Goal: Information Seeking & Learning: Learn about a topic

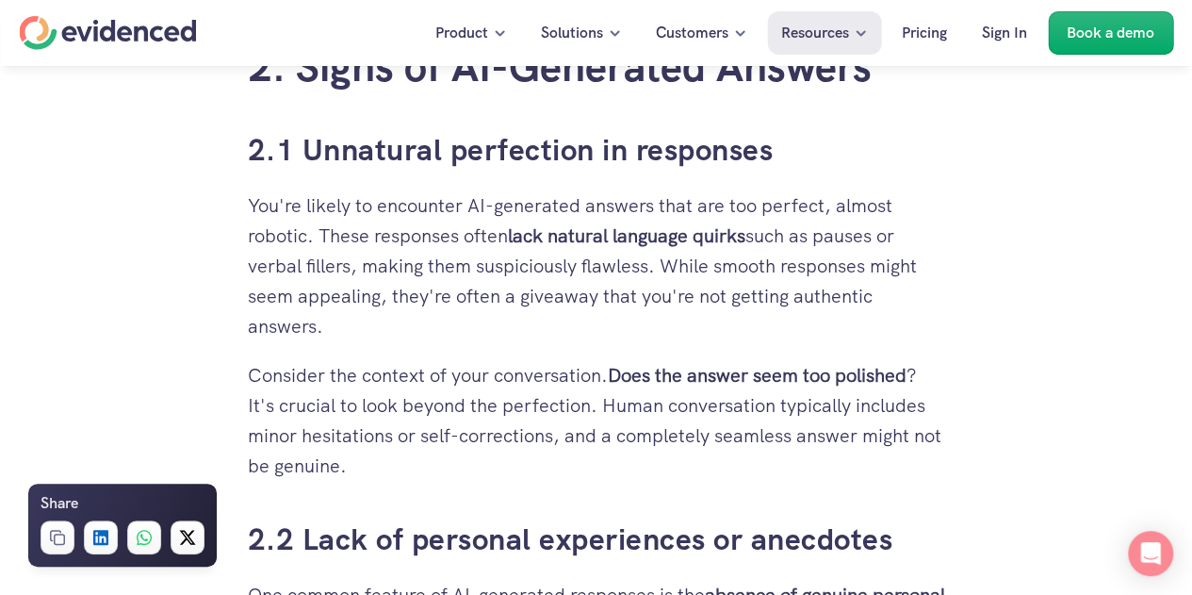
scroll to position [2193, 0]
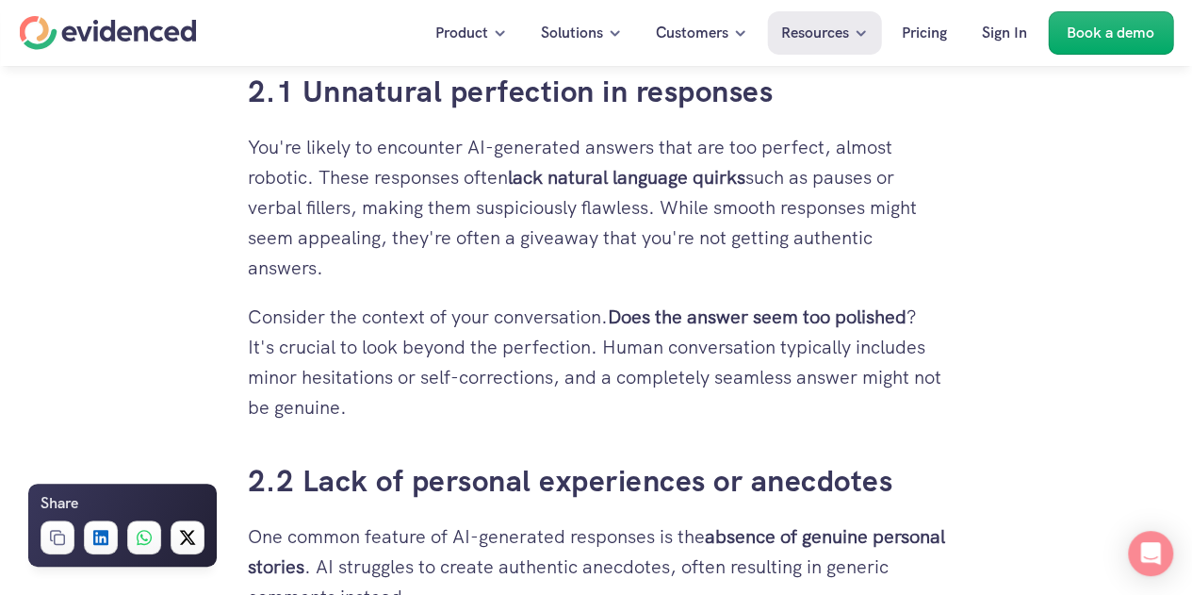
click at [422, 137] on div "Want to be more confident in your hiring decisions? Watch a quick demo" at bounding box center [596, 102] width 1192 height 72
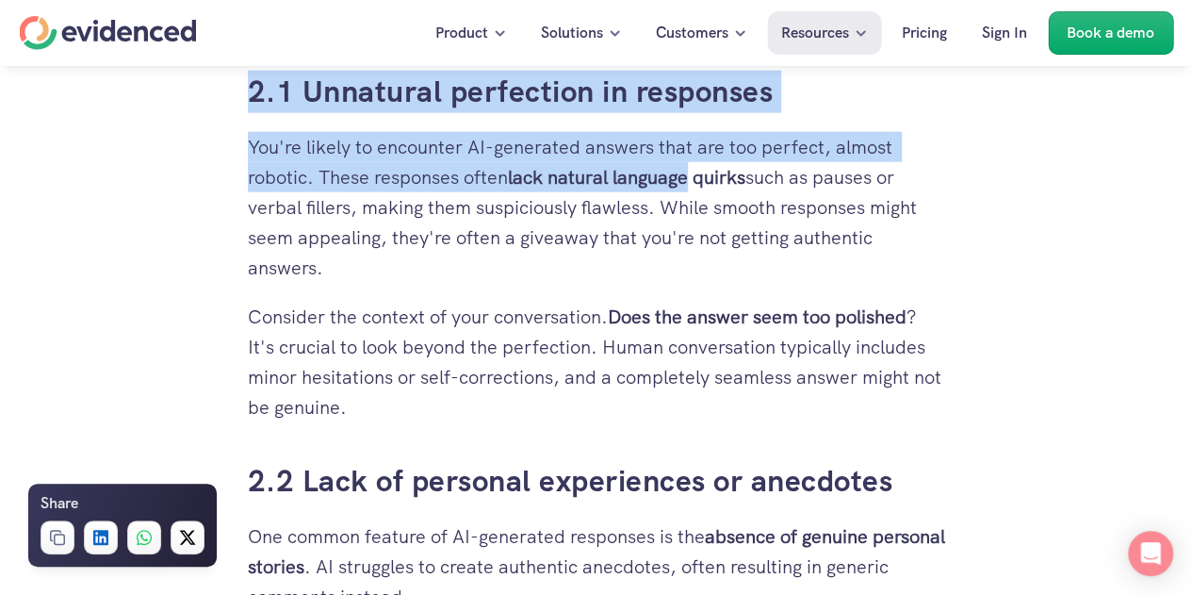
drag, startPoint x: 422, startPoint y: 137, endPoint x: 682, endPoint y: 184, distance: 263.5
click at [682, 184] on strong "lack natural language quirks" at bounding box center [627, 177] width 238 height 25
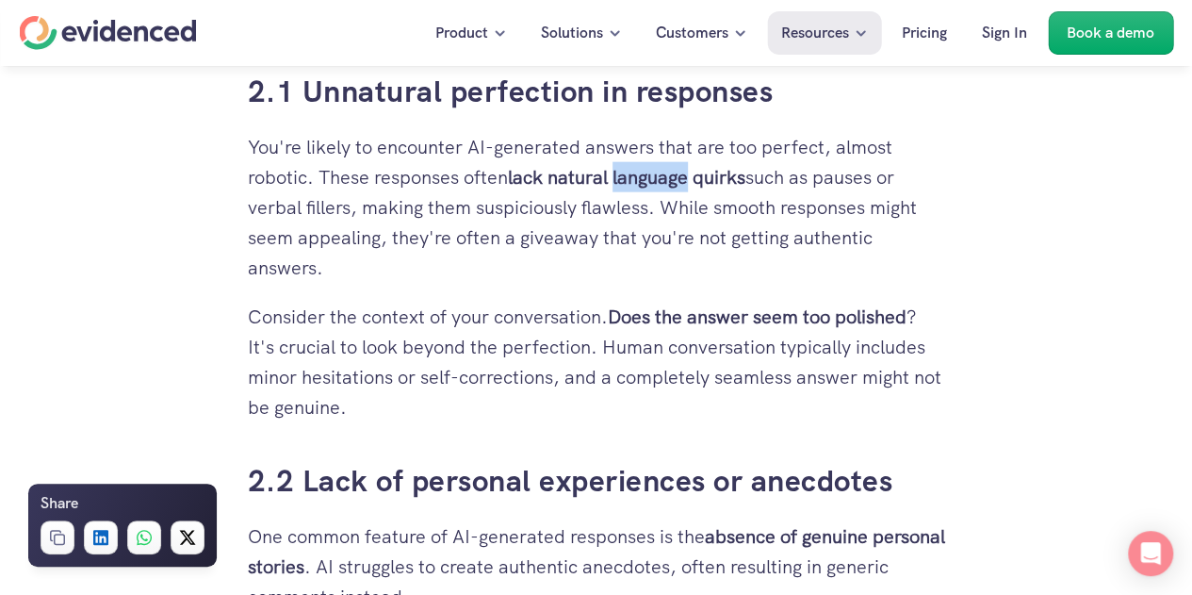
drag, startPoint x: 682, startPoint y: 184, endPoint x: 658, endPoint y: 166, distance: 29.6
click at [658, 166] on strong "lack natural language quirks" at bounding box center [627, 177] width 238 height 25
click at [281, 175] on p "You're likely to encounter AI-generated answers that are too perfect, almost ro…" at bounding box center [597, 207] width 698 height 151
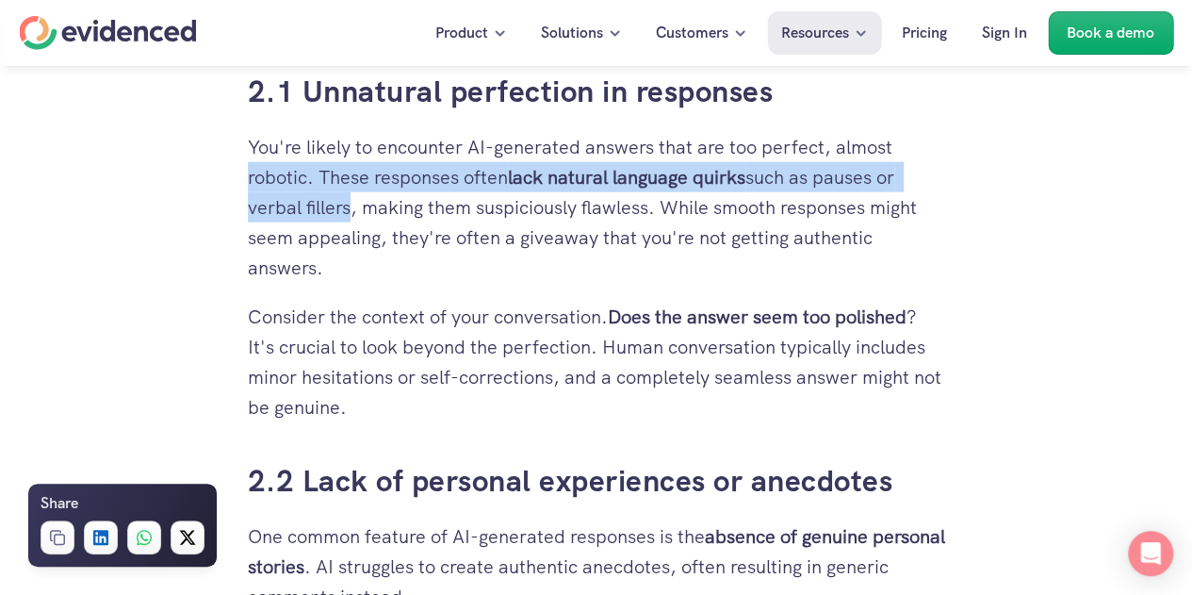
drag, startPoint x: 281, startPoint y: 175, endPoint x: 323, endPoint y: 206, distance: 52.6
click at [323, 206] on p "You're likely to encounter AI-generated answers that are too perfect, almost ro…" at bounding box center [597, 207] width 698 height 151
copy p "robotic. These responses often lack natural language quirks such as pauses or v…"
click at [323, 206] on p "You're likely to encounter AI-generated answers that are too perfect, almost ro…" at bounding box center [597, 207] width 698 height 151
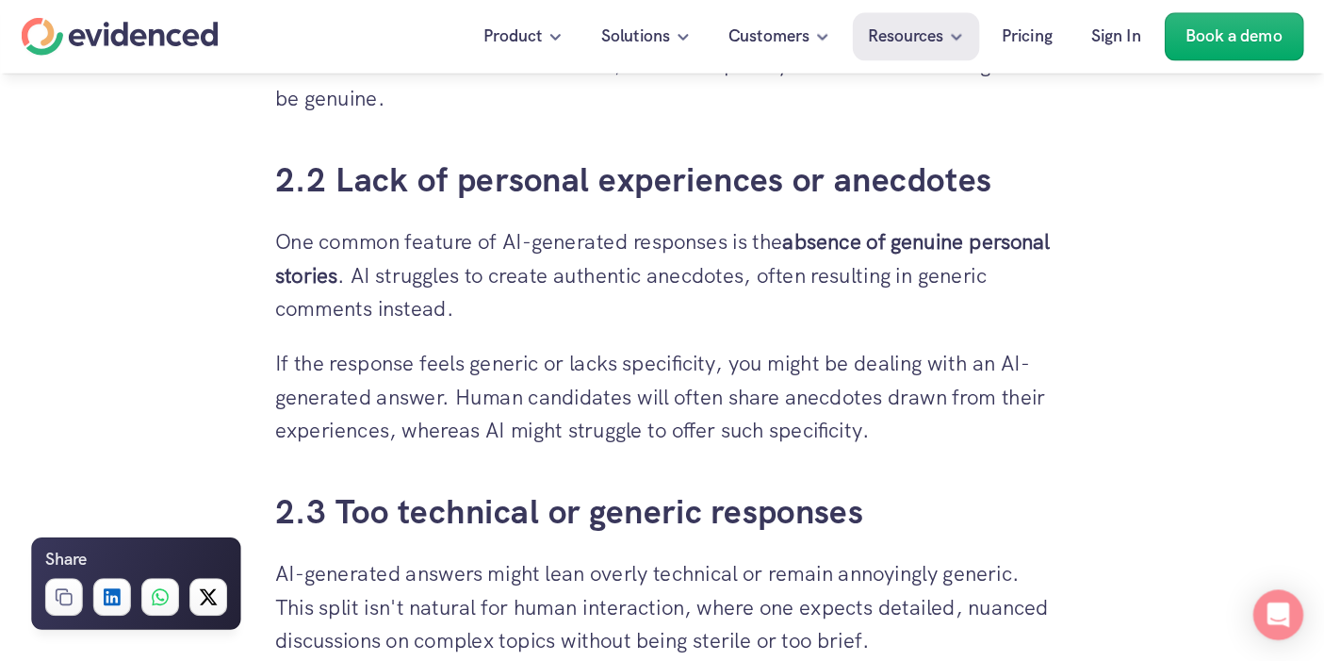
scroll to position [2512, 0]
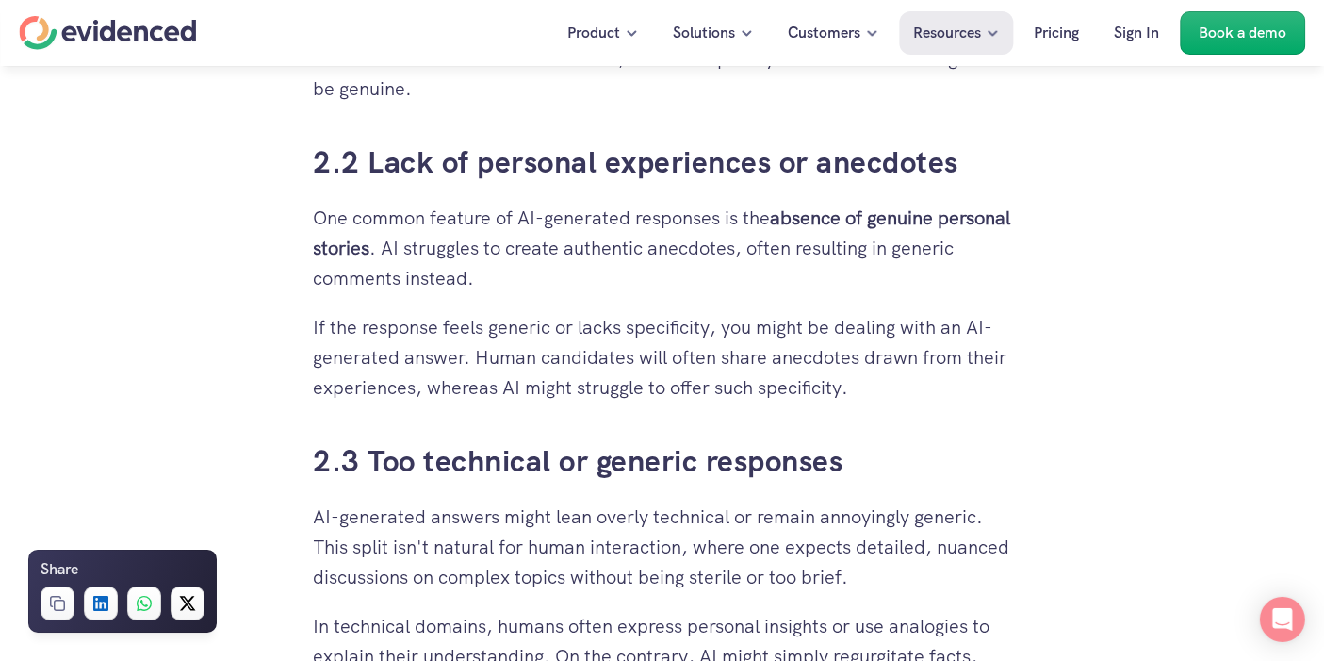
click at [824, 214] on strong "absence of genuine personal stories" at bounding box center [665, 232] width 702 height 55
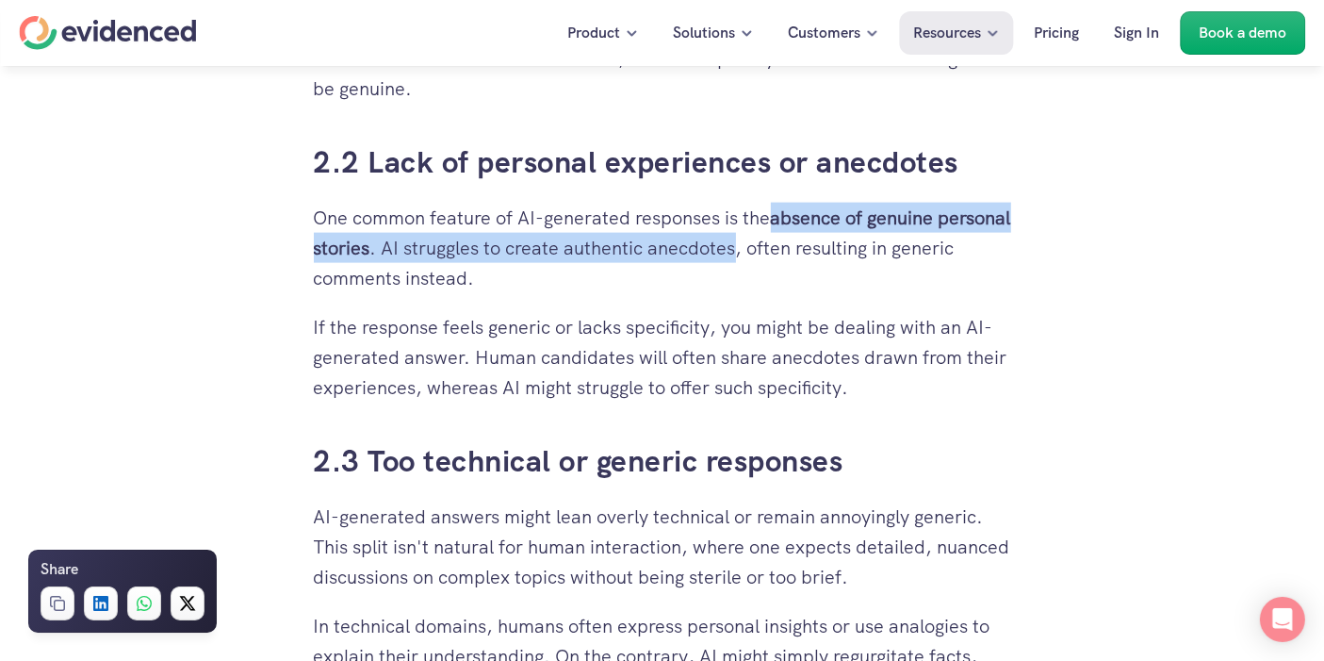
drag, startPoint x: 824, startPoint y: 214, endPoint x: 796, endPoint y: 249, distance: 44.9
click at [796, 249] on p "One common feature of AI-generated responses is the absence of genuine personal…" at bounding box center [663, 248] width 698 height 90
copy p "absence of genuine personal stories . AI struggles to create authentic anecdotes"
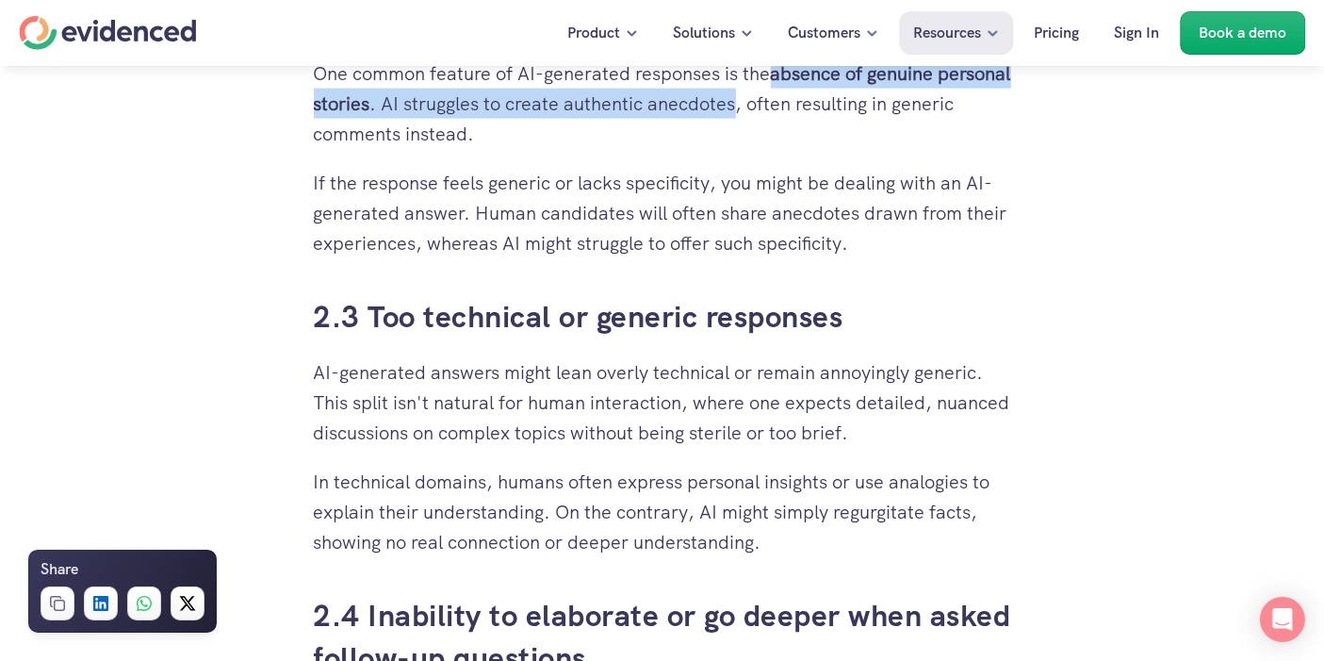
scroll to position [2658, 0]
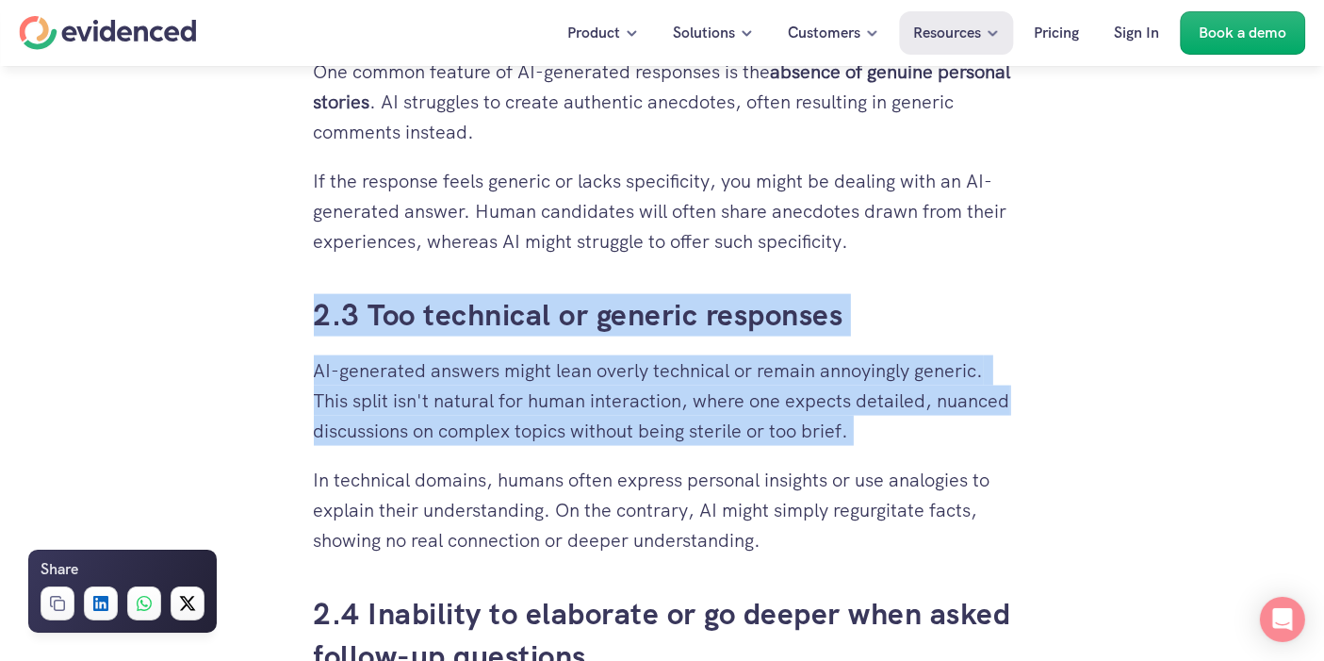
drag, startPoint x: 660, startPoint y: 289, endPoint x: 673, endPoint y: 462, distance: 173.0
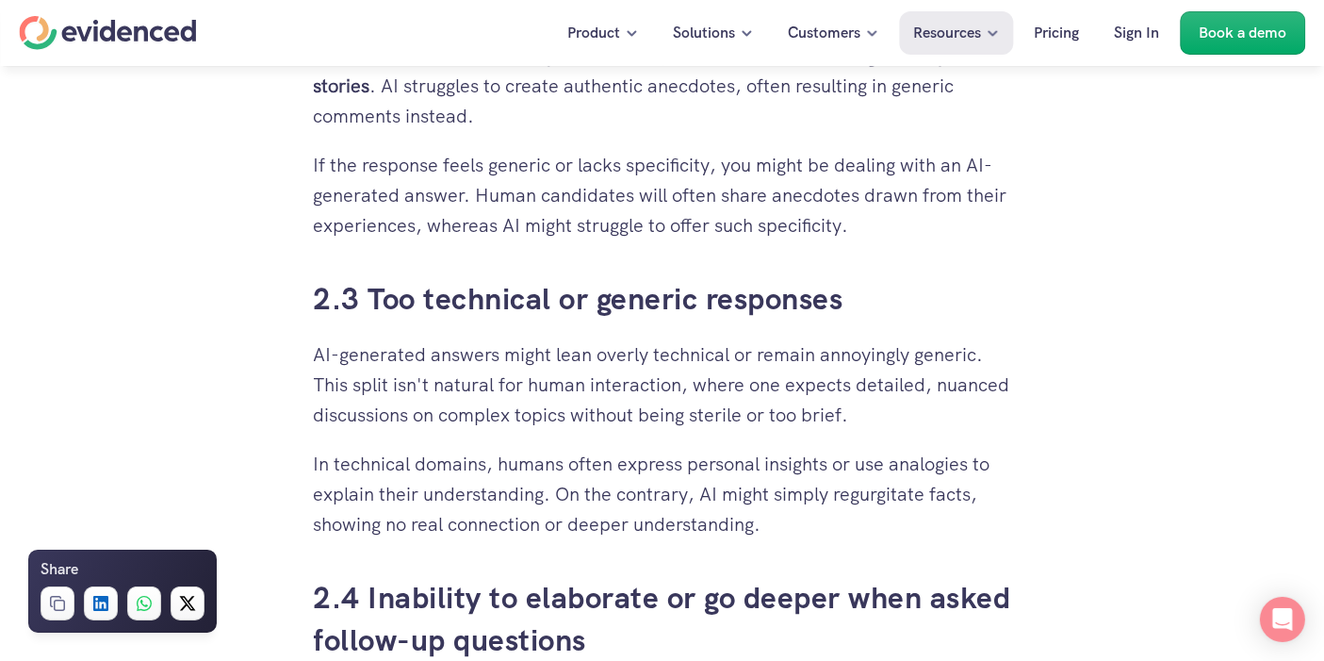
scroll to position [2675, 0]
click at [611, 351] on p "AI-generated answers might lean overly technical or remain annoyingly generic. …" at bounding box center [663, 383] width 698 height 90
drag, startPoint x: 611, startPoint y: 351, endPoint x: 728, endPoint y: 343, distance: 117.1
click at [728, 343] on p "AI-generated answers might lean overly technical or remain annoyingly generic. …" at bounding box center [663, 383] width 698 height 90
copy p "overly technical"
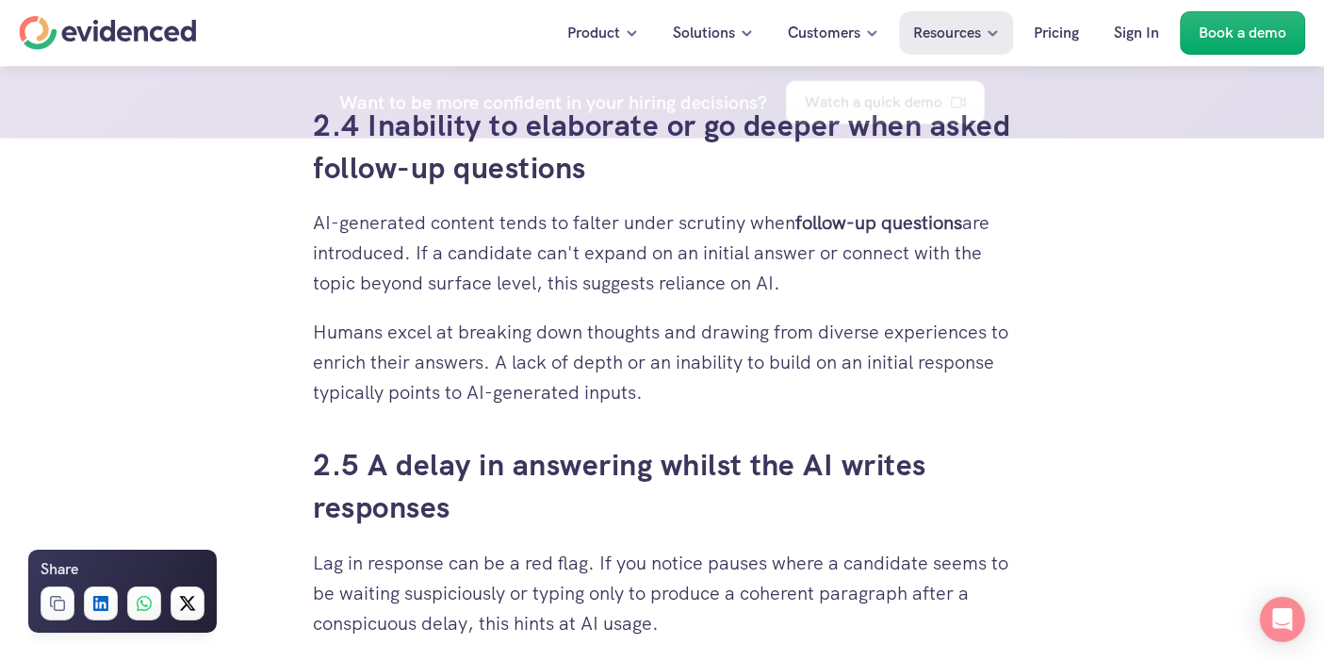
scroll to position [3147, 0]
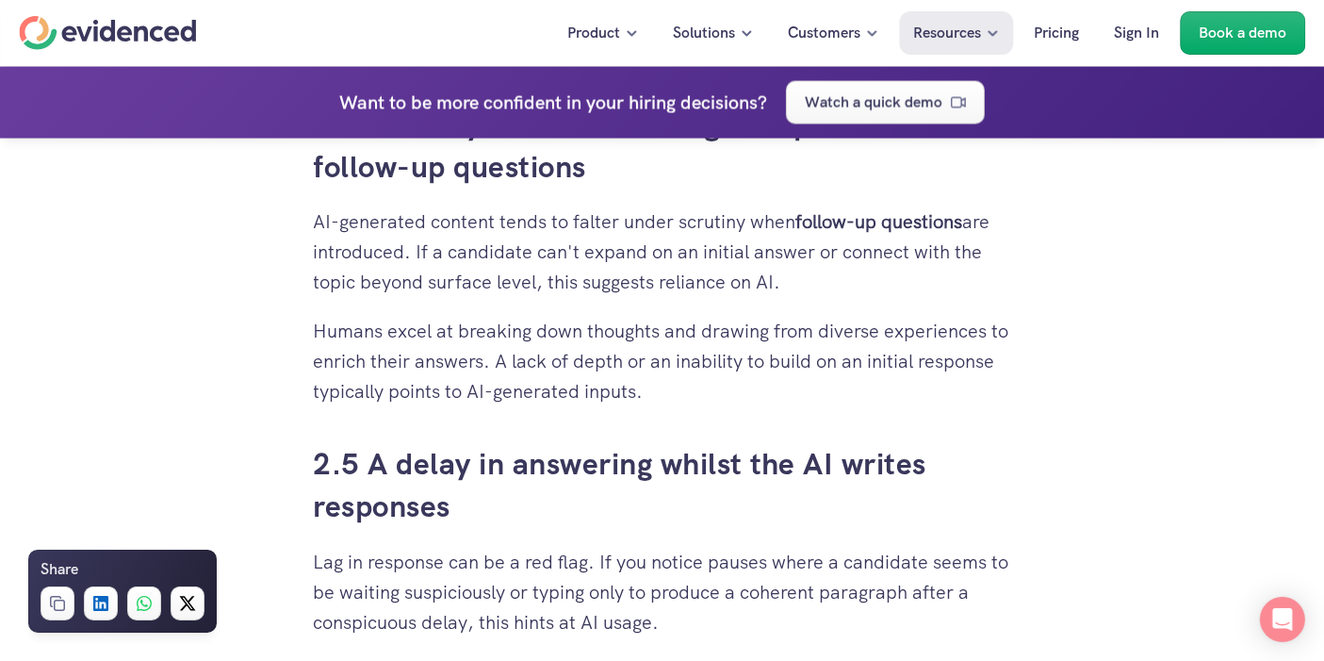
click at [549, 268] on p "AI-generated content tends to falter under scrutiny when follow-up questions ar…" at bounding box center [663, 251] width 698 height 90
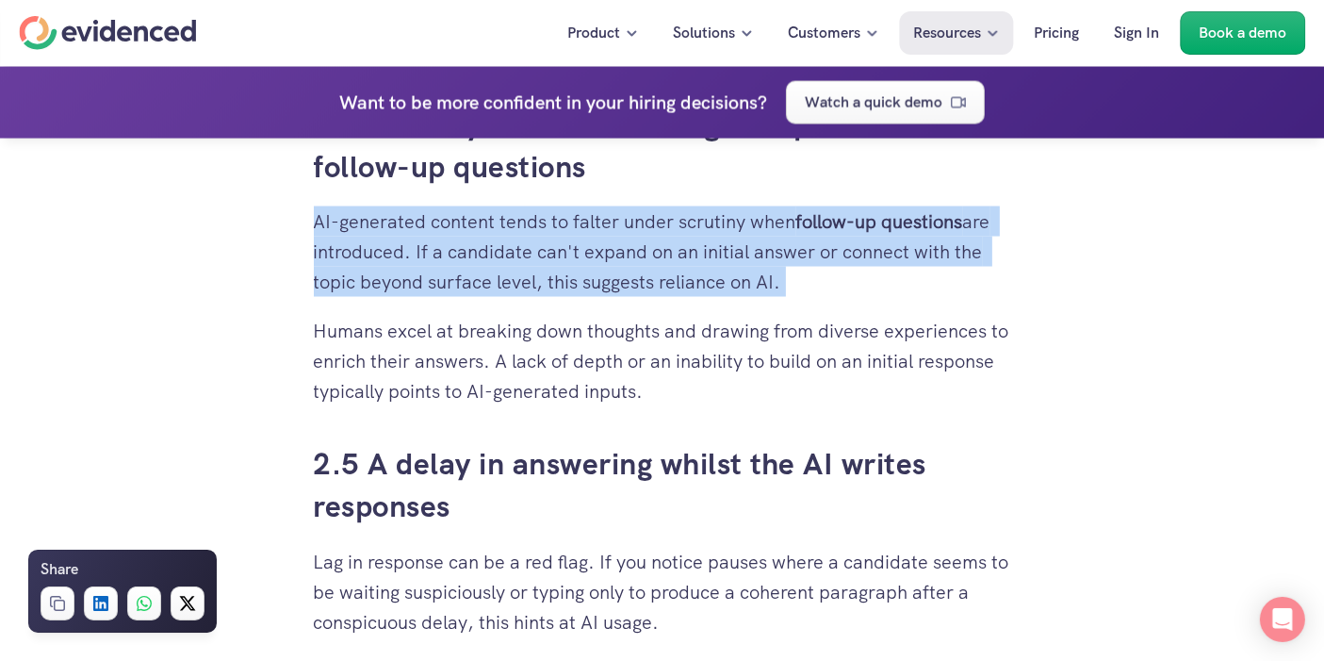
drag, startPoint x: 549, startPoint y: 268, endPoint x: 651, endPoint y: 209, distance: 118.2
click at [651, 209] on p "AI-generated content tends to falter under scrutiny when follow-up questions ar…" at bounding box center [663, 251] width 698 height 90
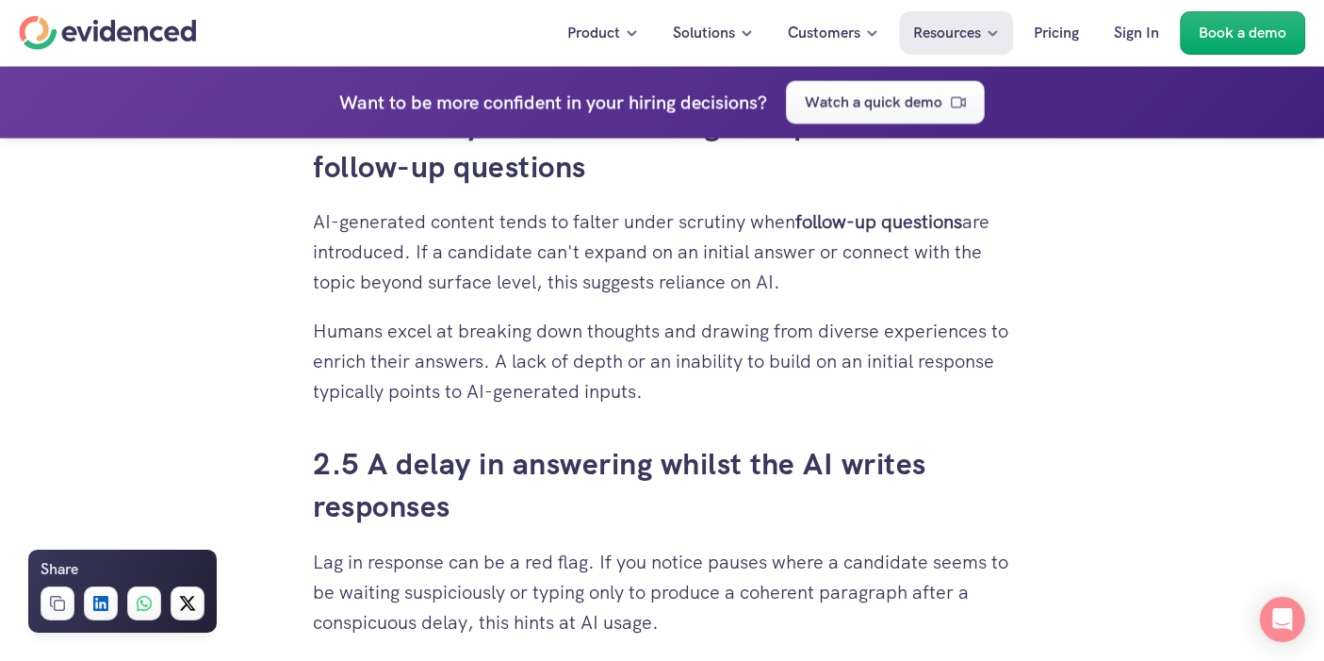
click at [650, 211] on p "AI-generated content tends to falter under scrutiny when follow-up questions ar…" at bounding box center [663, 251] width 698 height 90
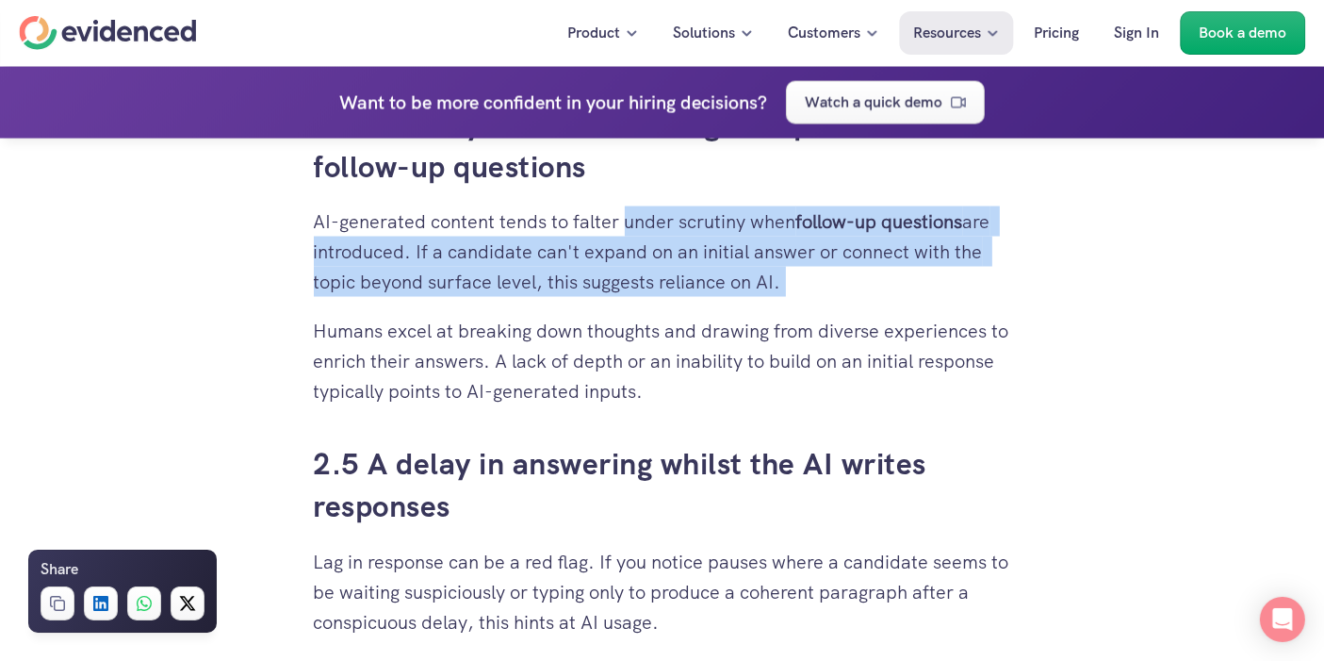
drag, startPoint x: 650, startPoint y: 211, endPoint x: 787, endPoint y: 267, distance: 147.6
click at [787, 267] on p "AI-generated content tends to falter under scrutiny when follow-up questions ar…" at bounding box center [663, 251] width 698 height 90
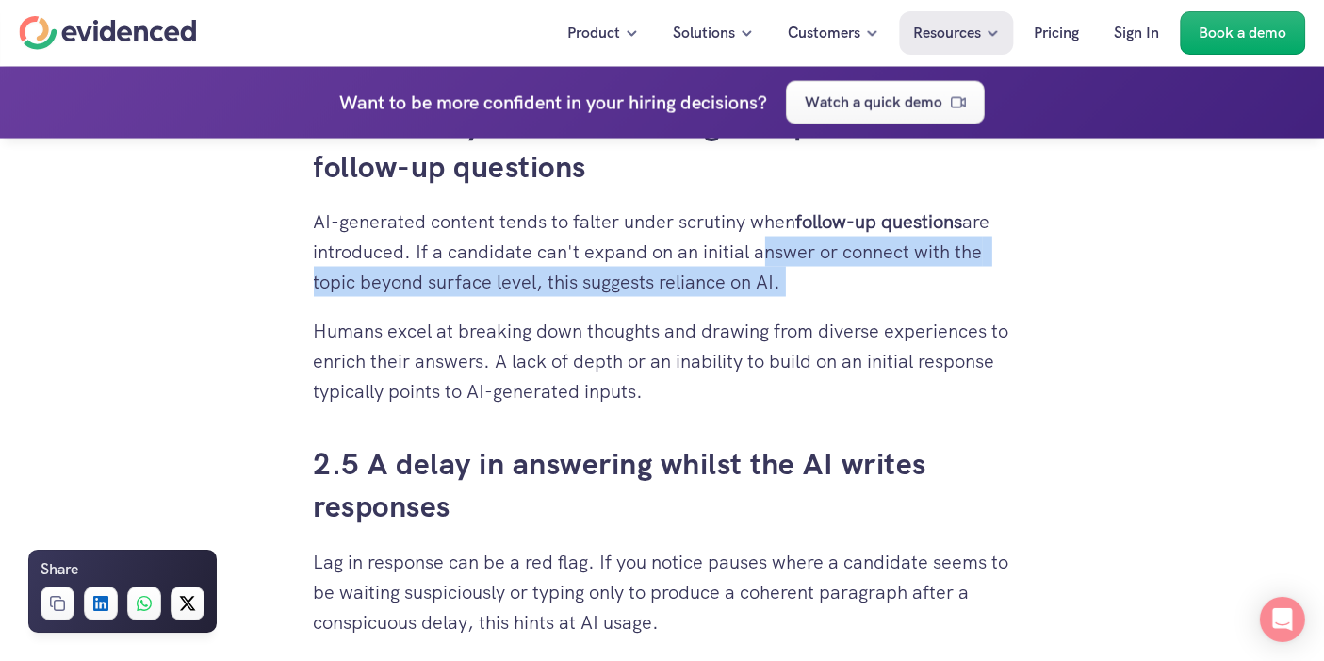
drag, startPoint x: 787, startPoint y: 267, endPoint x: 794, endPoint y: 246, distance: 21.8
click at [794, 246] on p "AI-generated content tends to falter under scrutiny when follow-up questions ar…" at bounding box center [663, 251] width 698 height 90
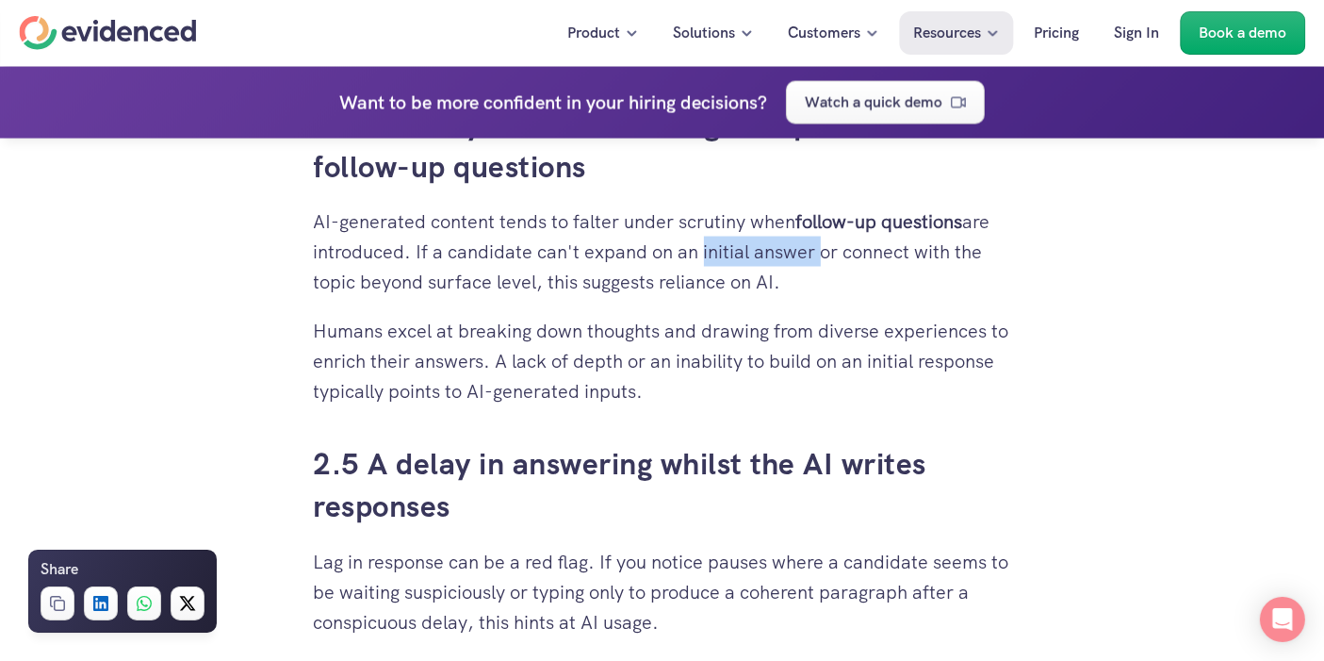
drag, startPoint x: 794, startPoint y: 246, endPoint x: 696, endPoint y: 259, distance: 98.9
click at [696, 259] on p "AI-generated content tends to falter under scrutiny when follow-up questions ar…" at bounding box center [663, 251] width 698 height 90
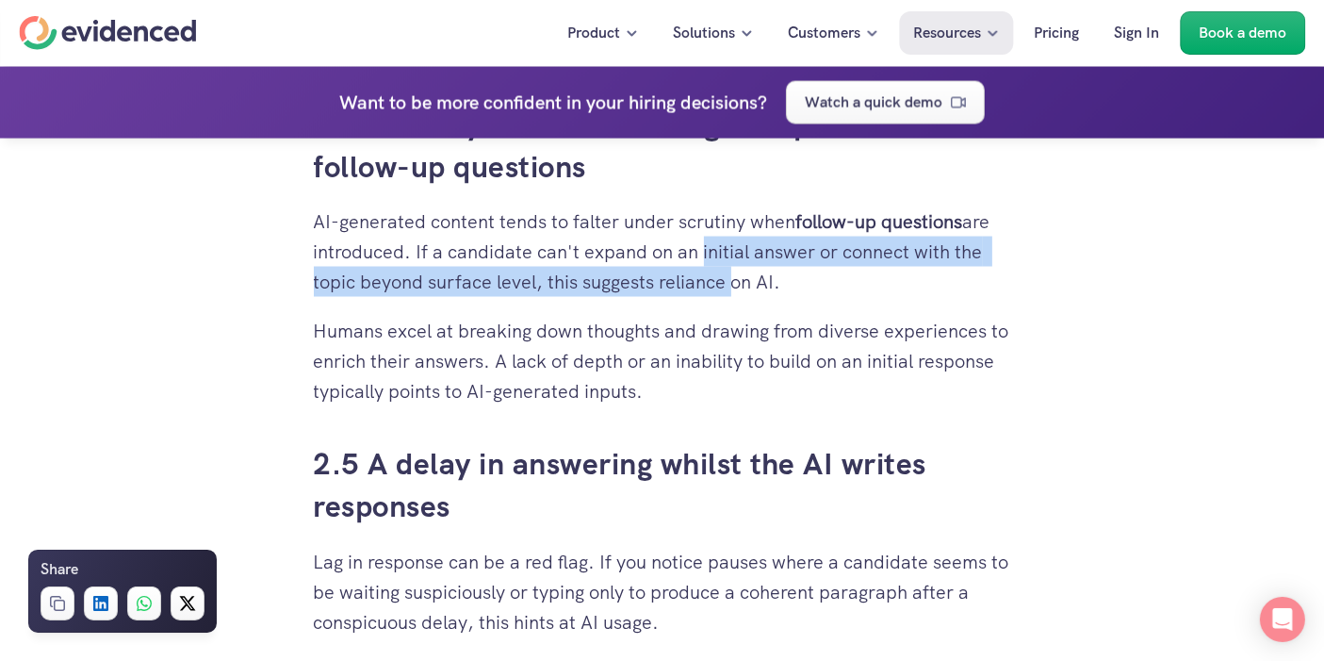
drag, startPoint x: 696, startPoint y: 259, endPoint x: 715, endPoint y: 304, distance: 49.4
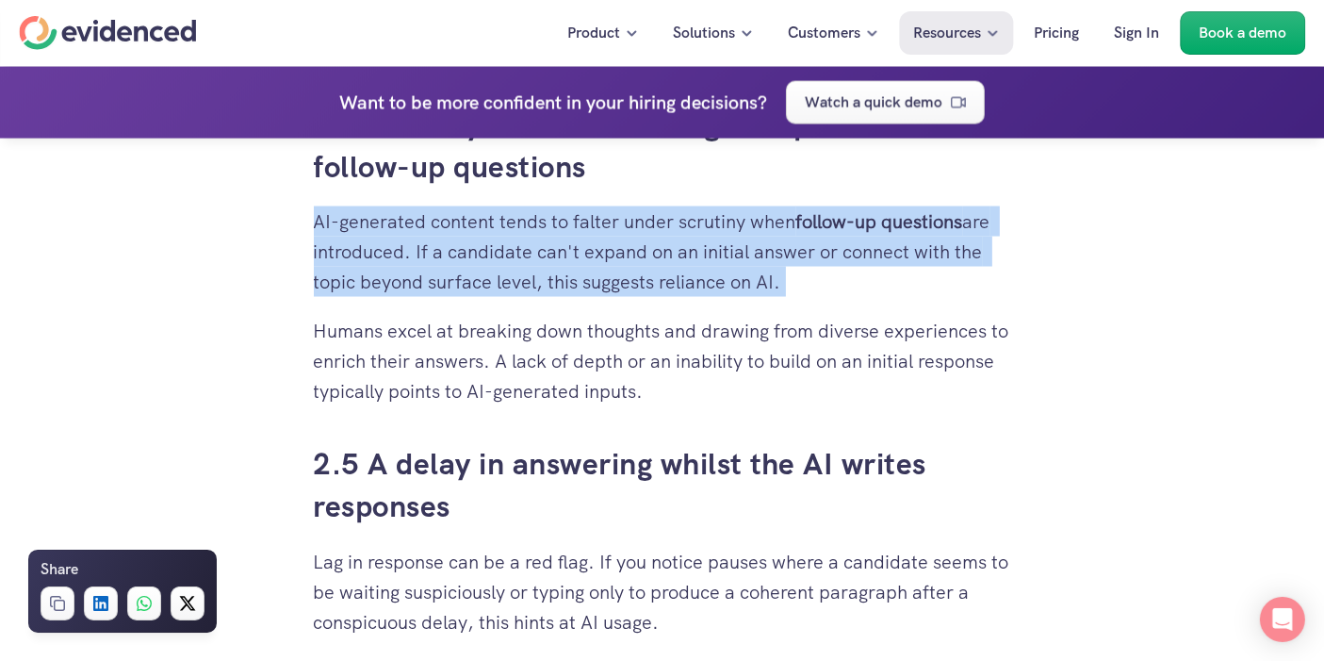
drag, startPoint x: 511, startPoint y: 297, endPoint x: 697, endPoint y: 262, distance: 188.9
click at [846, 238] on p "AI-generated content tends to falter under scrutiny when follow-up questions ar…" at bounding box center [663, 251] width 698 height 90
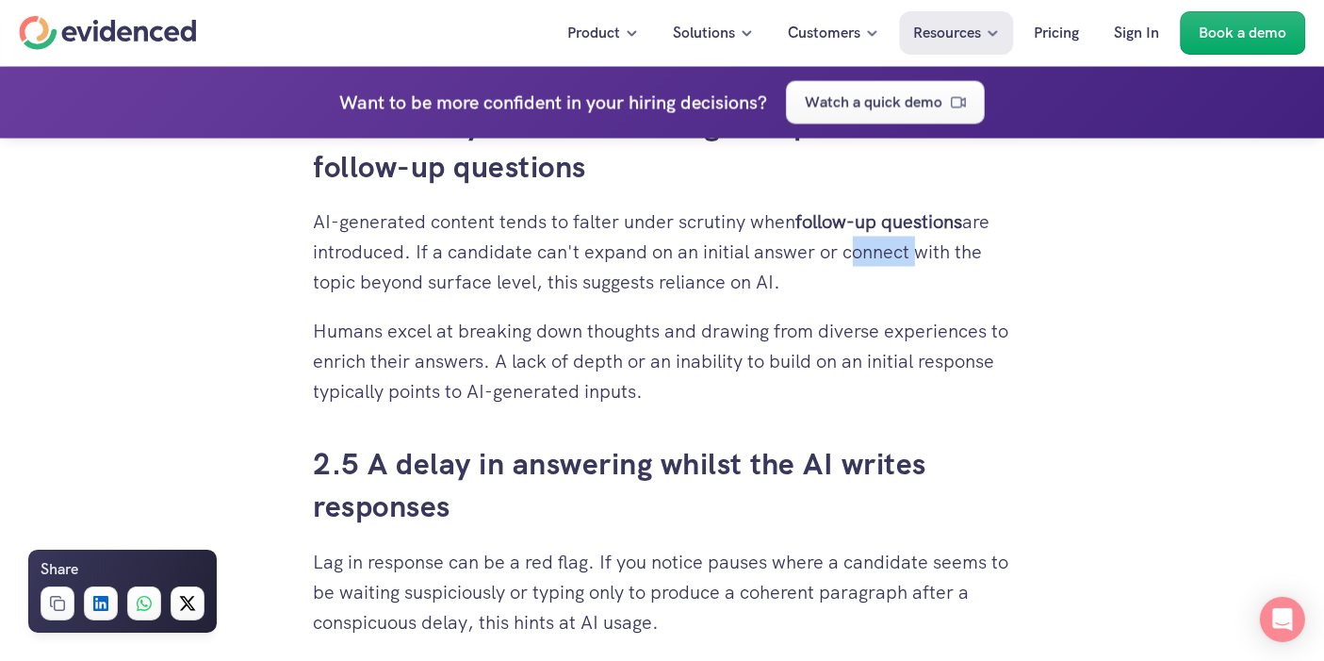
drag, startPoint x: 846, startPoint y: 238, endPoint x: 856, endPoint y: 246, distance: 13.4
click at [856, 246] on p "AI-generated content tends to falter under scrutiny when follow-up questions ar…" at bounding box center [663, 251] width 698 height 90
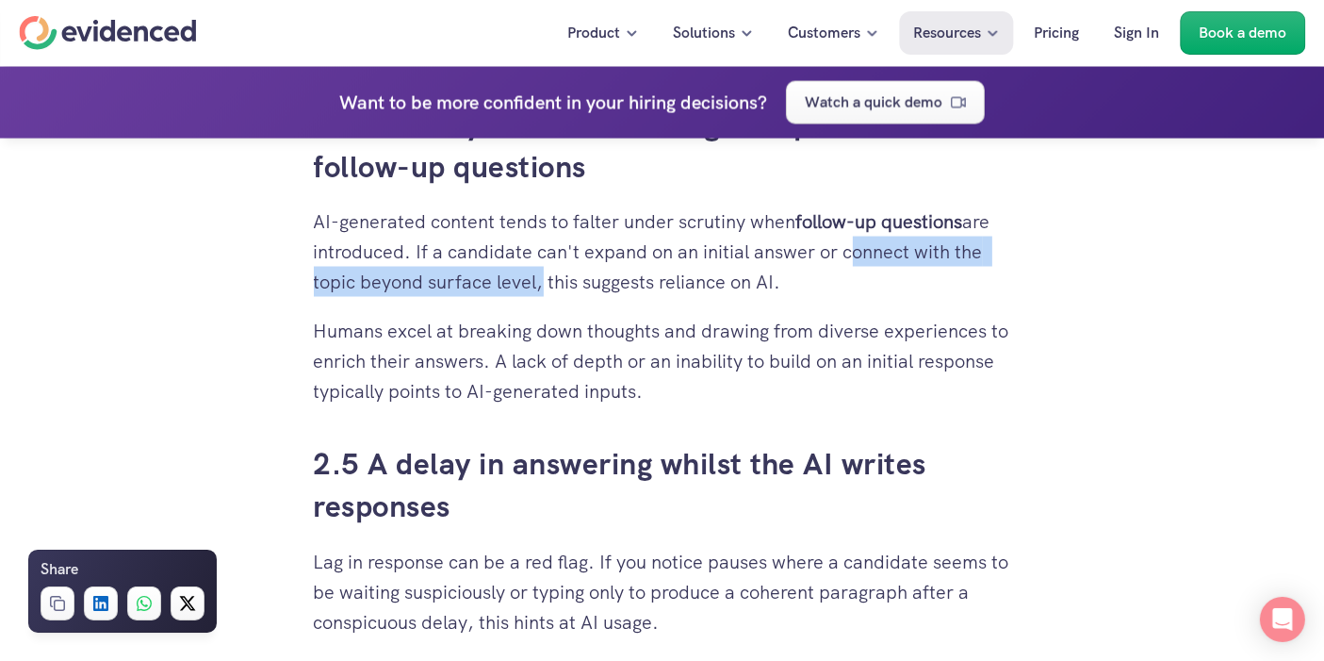
drag, startPoint x: 856, startPoint y: 246, endPoint x: 510, endPoint y: 284, distance: 348.0
click at [510, 284] on p "AI-generated content tends to falter under scrutiny when follow-up questions ar…" at bounding box center [663, 251] width 698 height 90
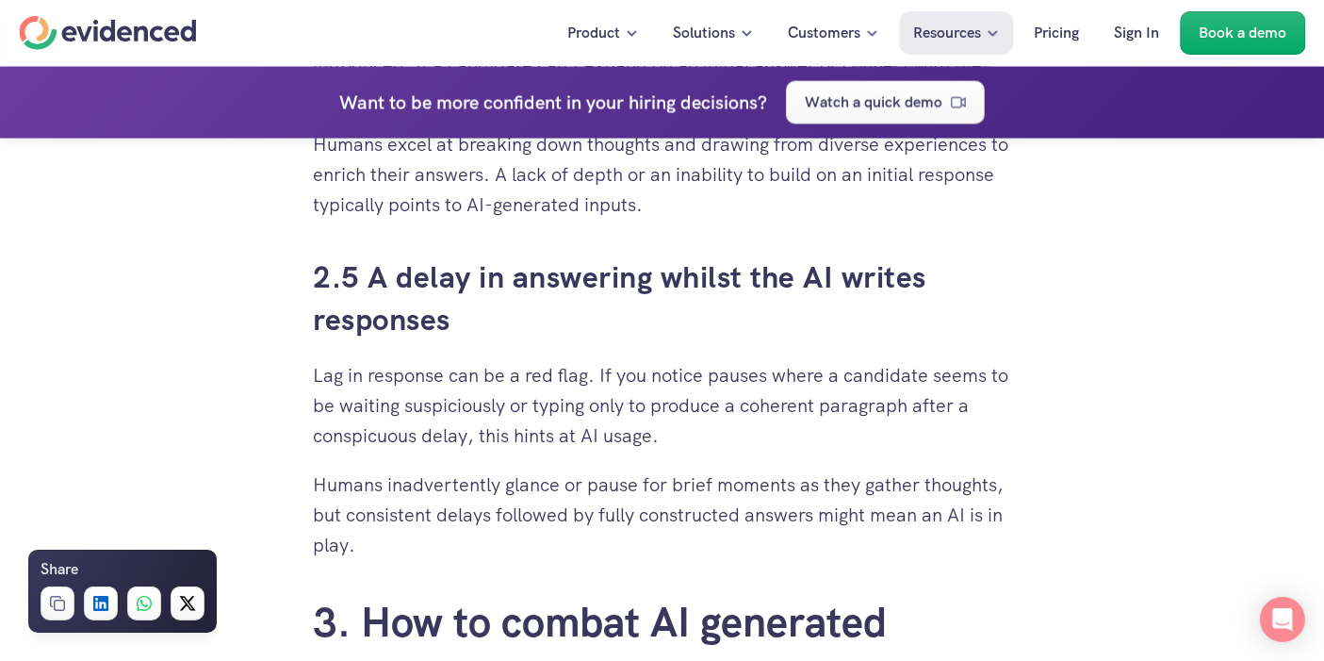
scroll to position [3424, 0]
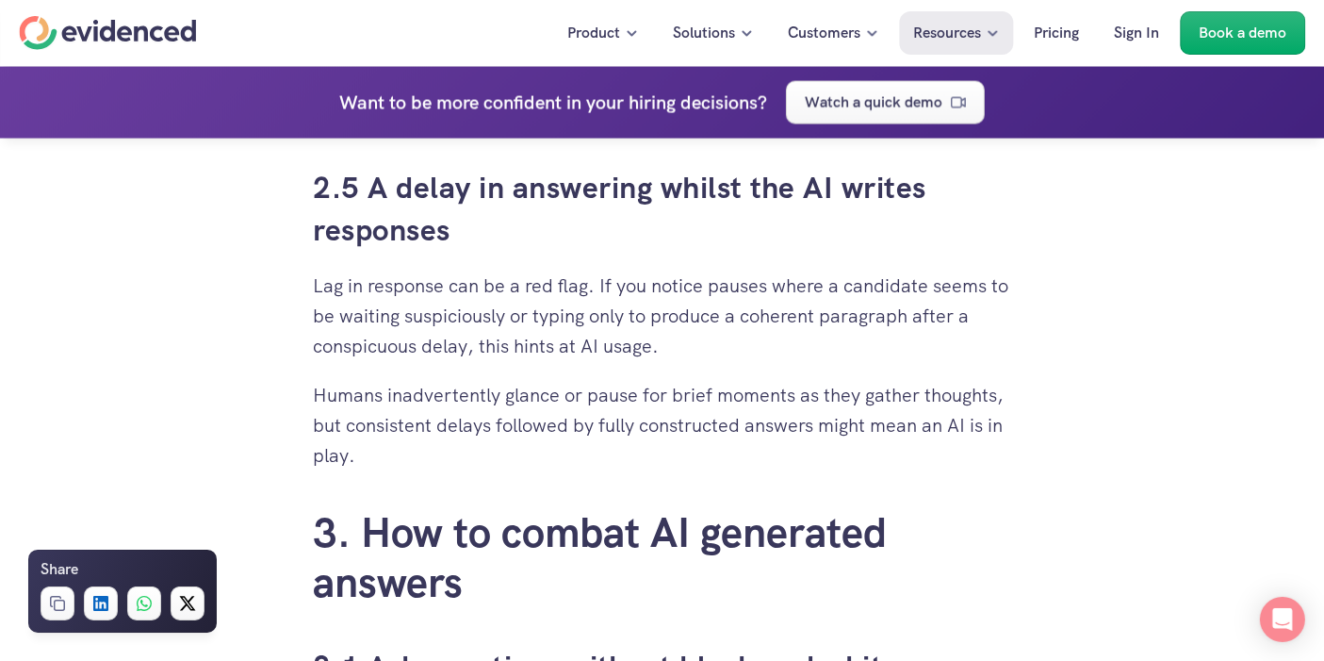
click at [624, 305] on p "Lag in response can be a red flag. If you notice pauses where a candidate seems…" at bounding box center [663, 316] width 698 height 90
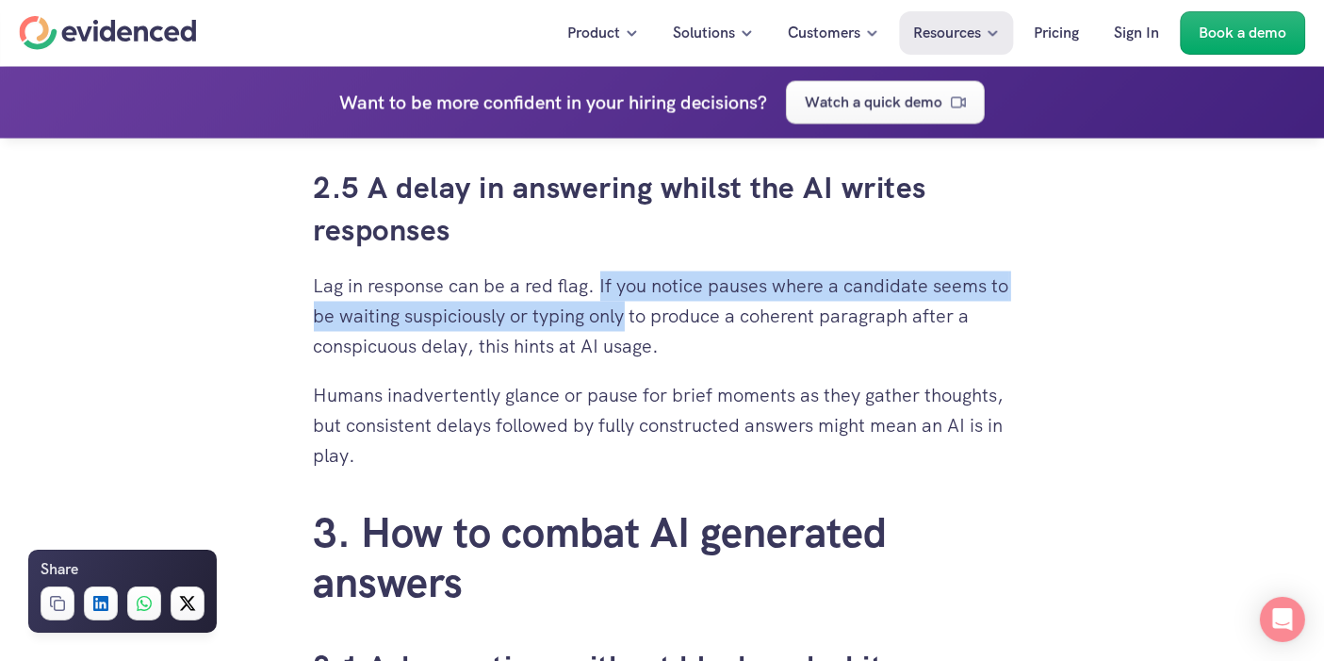
drag, startPoint x: 624, startPoint y: 305, endPoint x: 608, endPoint y: 284, distance: 27.0
click at [608, 284] on p "Lag in response can be a red flag. If you notice pauses where a candidate seems…" at bounding box center [663, 316] width 698 height 90
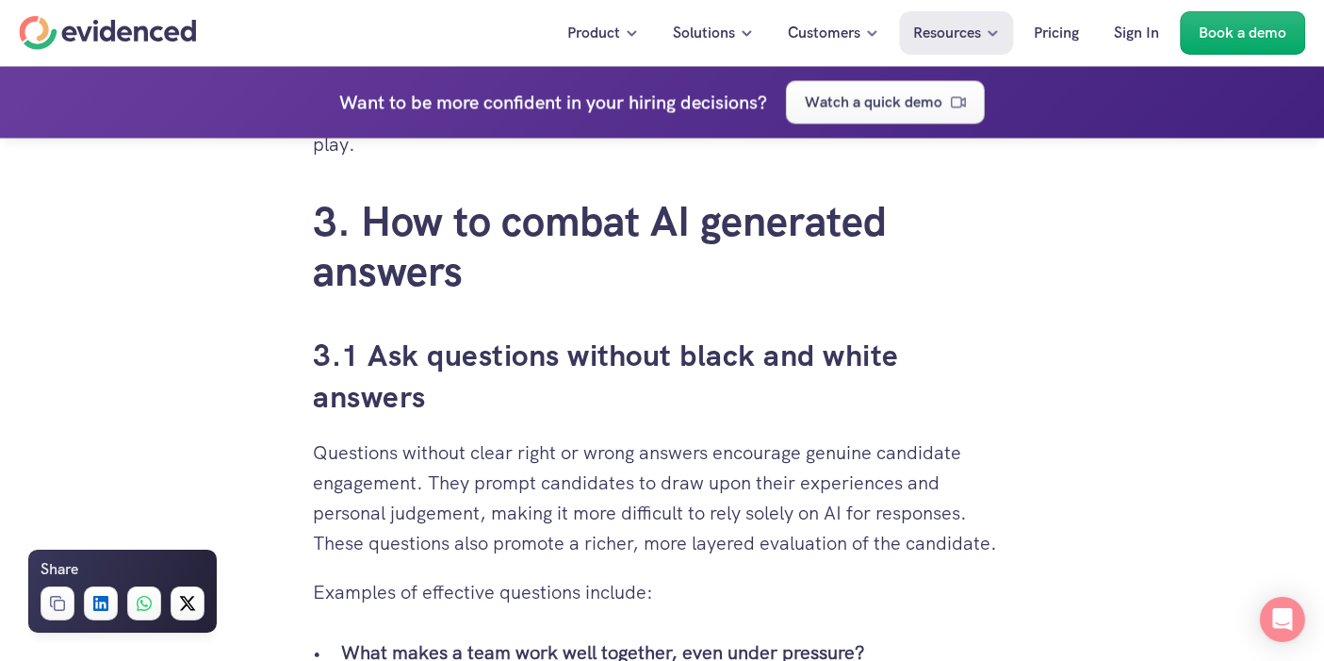
scroll to position [3737, 0]
